Goal: Find specific page/section: Find specific page/section

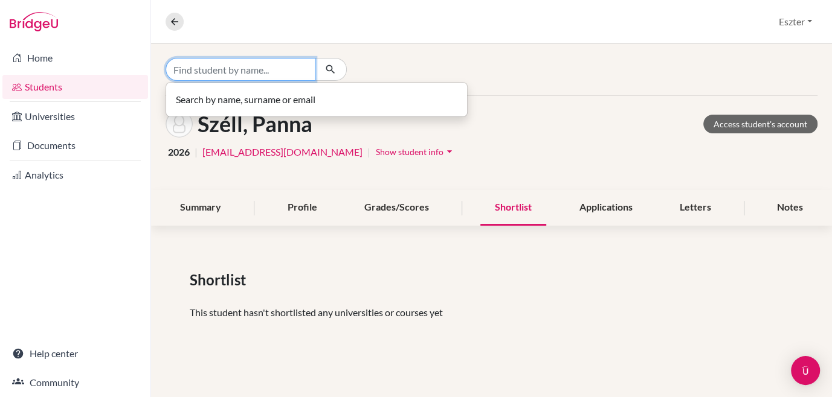
click at [284, 72] on input "Find student by name..." at bounding box center [240, 69] width 150 height 23
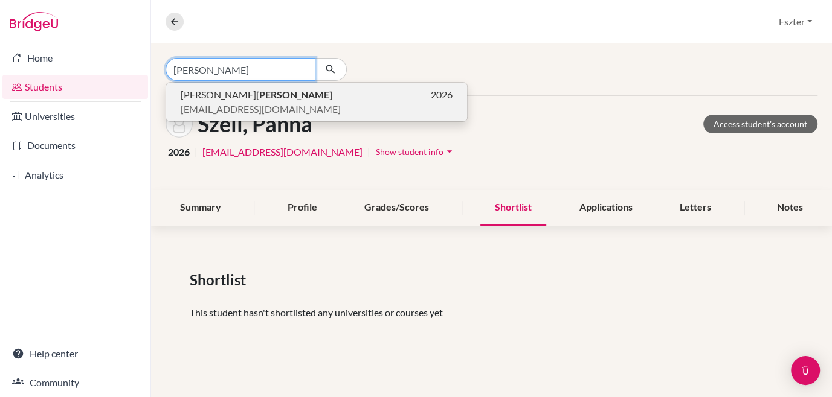
type input "[PERSON_NAME]"
click at [278, 107] on span "[EMAIL_ADDRESS][DOMAIN_NAME]" at bounding box center [261, 109] width 160 height 14
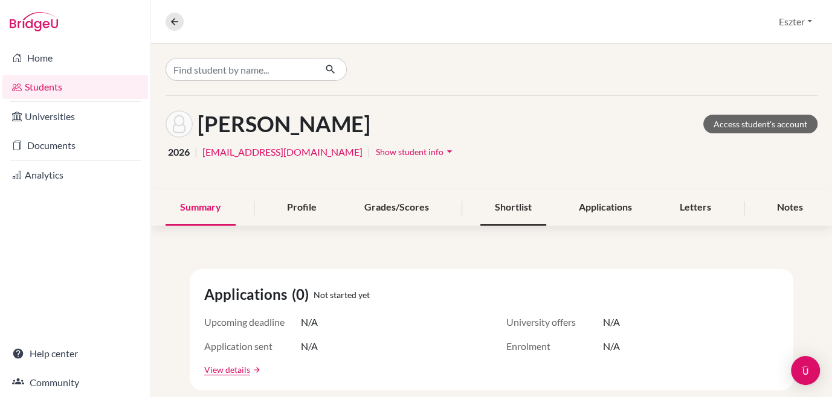
click at [522, 204] on div "Shortlist" at bounding box center [513, 208] width 66 height 36
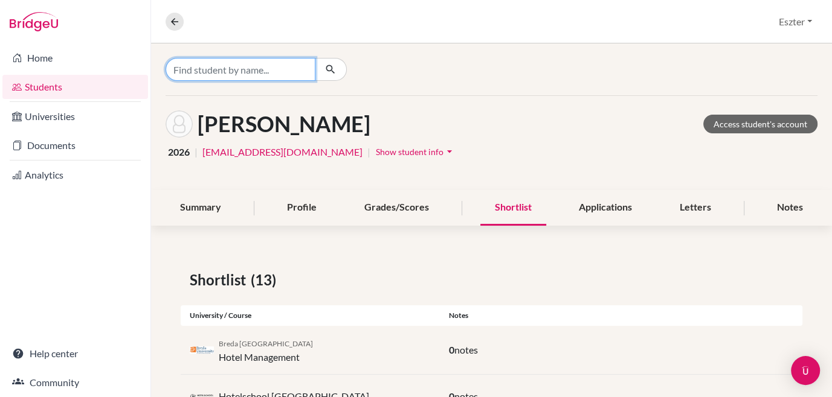
click at [289, 70] on input "Find student by name..." at bounding box center [240, 69] width 150 height 23
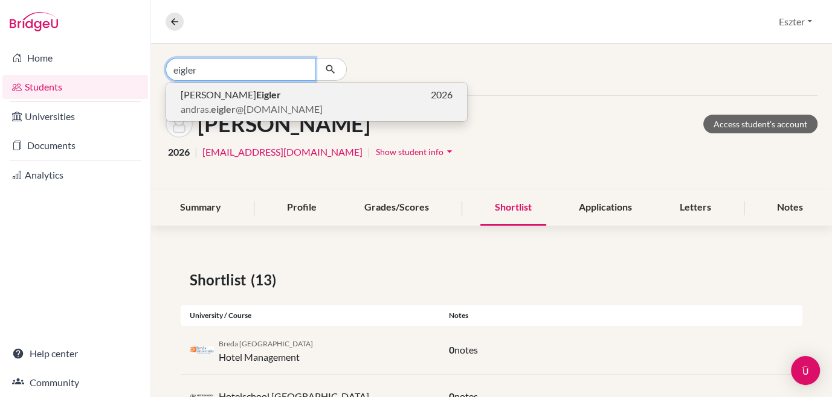
type input "eigler"
click at [254, 98] on p "[PERSON_NAME] 2026" at bounding box center [317, 95] width 272 height 14
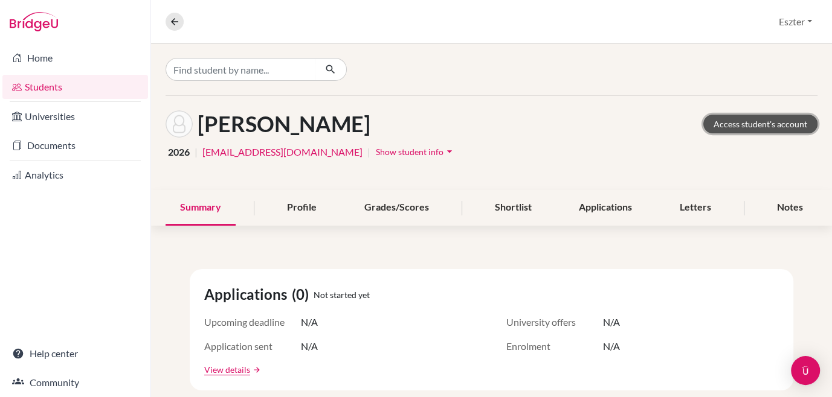
click at [765, 124] on link "Access student's account" at bounding box center [760, 124] width 114 height 19
